Goal: Check status: Check status

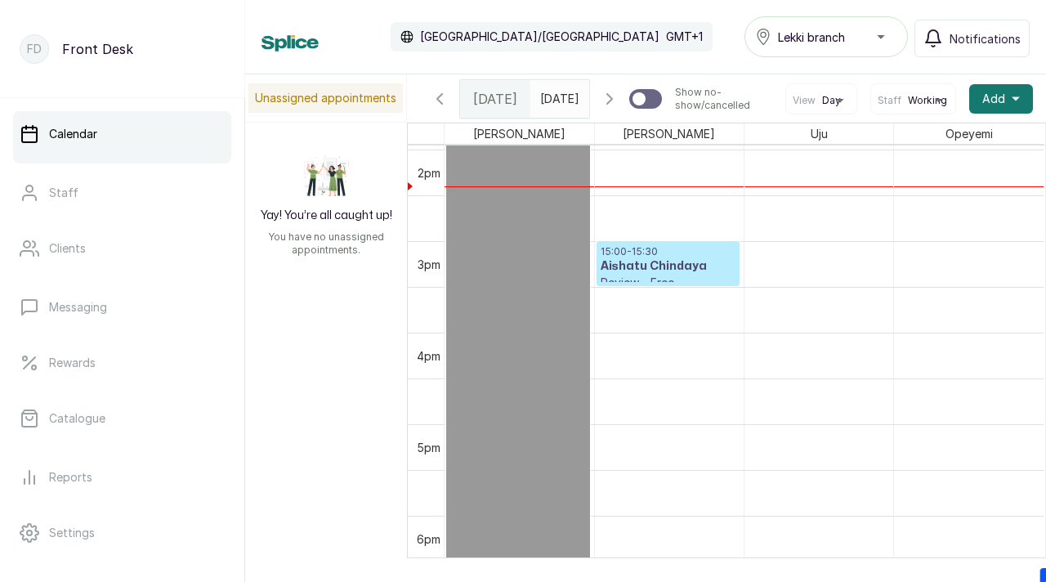
scroll to position [1341, 0]
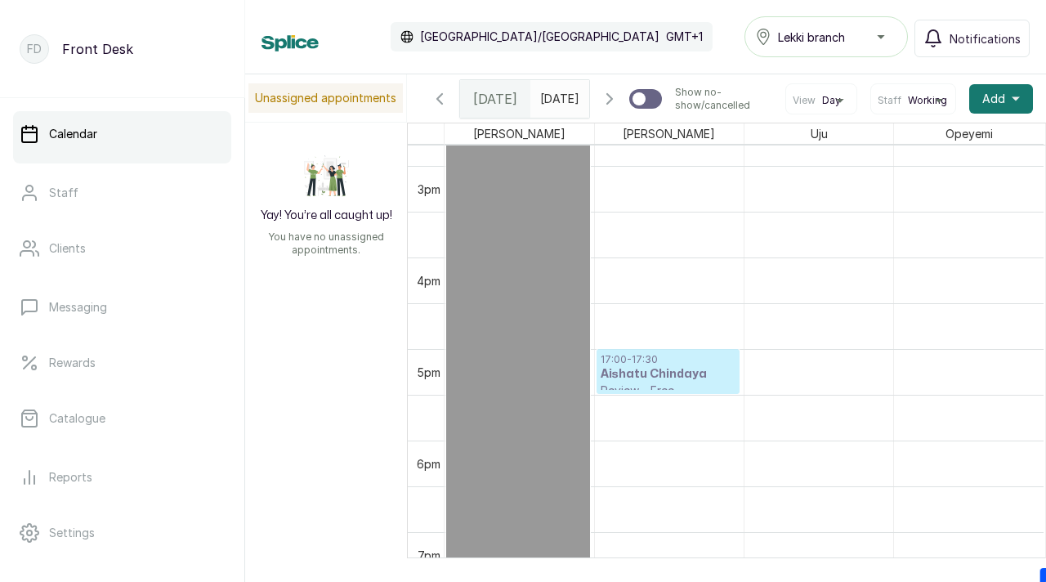
drag, startPoint x: 677, startPoint y: 208, endPoint x: 641, endPoint y: 388, distance: 183.3
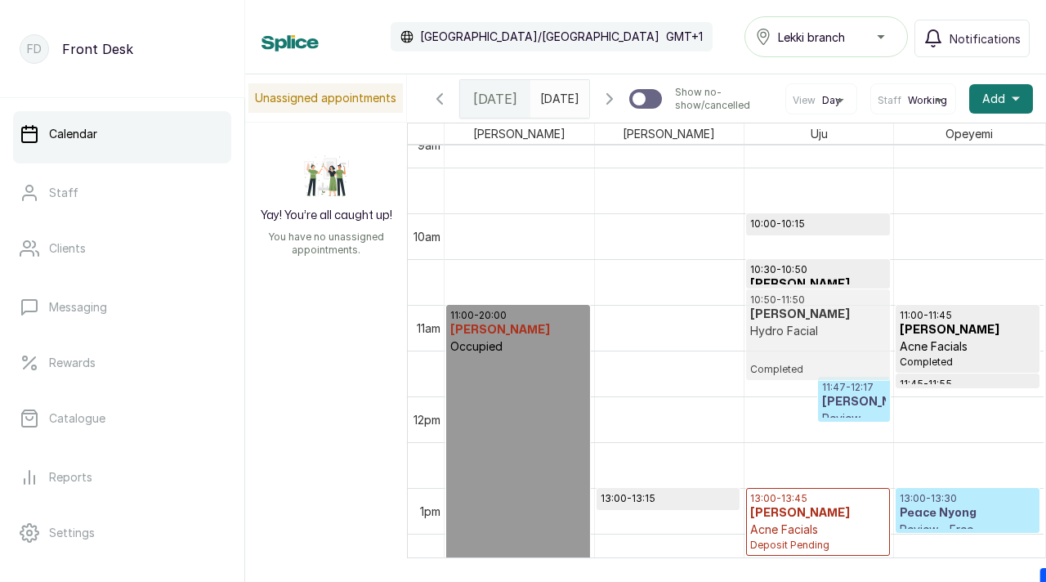
click at [774, 326] on div "10:50 - 11:50 [PERSON_NAME] Hydro Facial Completed 11:47 - 12:17 Bira Eyide Rev…" at bounding box center [818, 396] width 149 height 2196
click at [613, 99] on icon "button" at bounding box center [610, 99] width 20 height 20
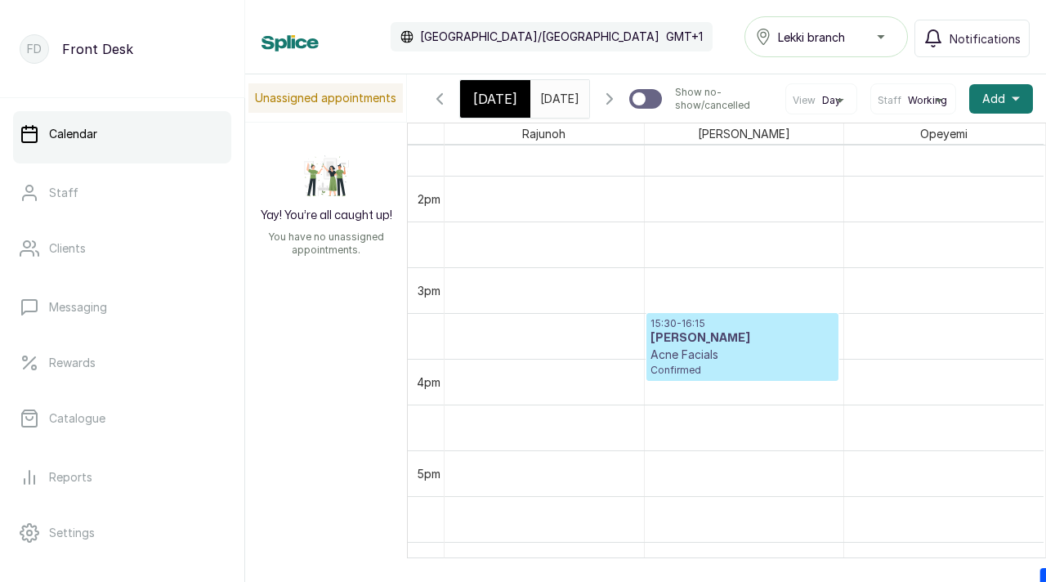
scroll to position [1293, 0]
